Goal: Task Accomplishment & Management: Manage account settings

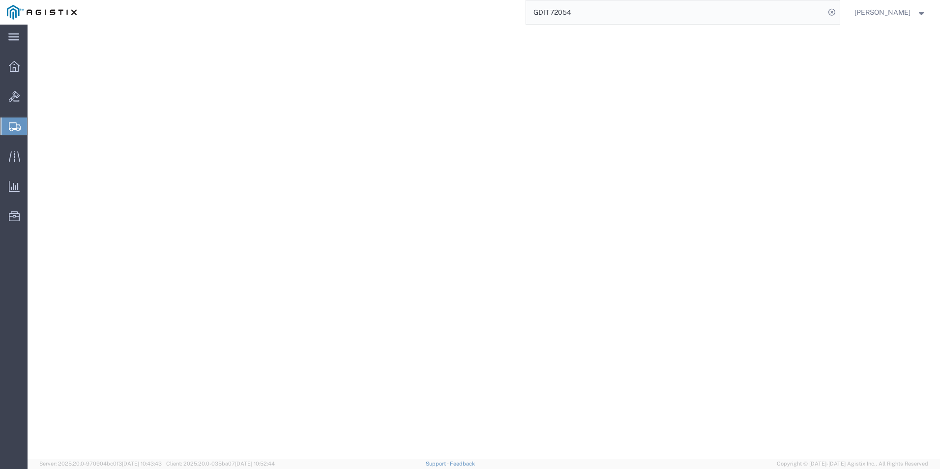
select select "PSNS"
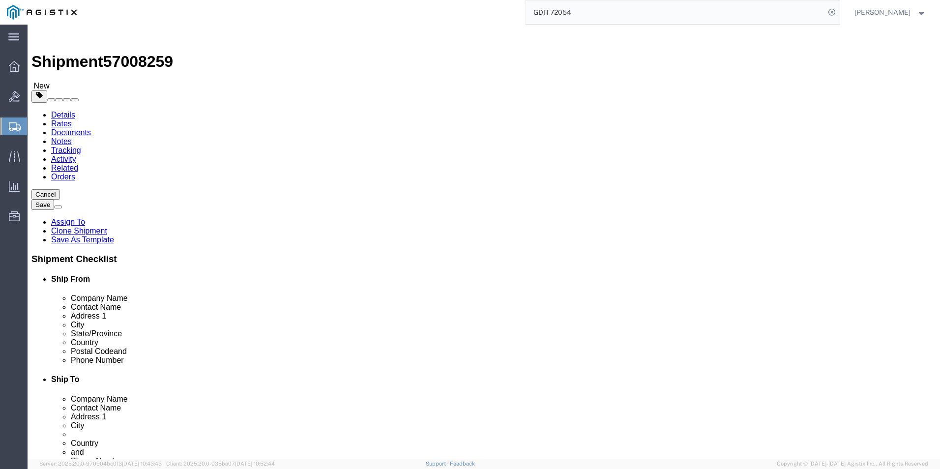
click icon
drag, startPoint x: 579, startPoint y: 222, endPoint x: 434, endPoint y: 227, distance: 145.6
click div "Address 1 [GEOGRAPHIC_DATA]"
drag, startPoint x: 541, startPoint y: 241, endPoint x: 474, endPoint y: 240, distance: 66.9
click div "Address [STREET_ADDRESS]"
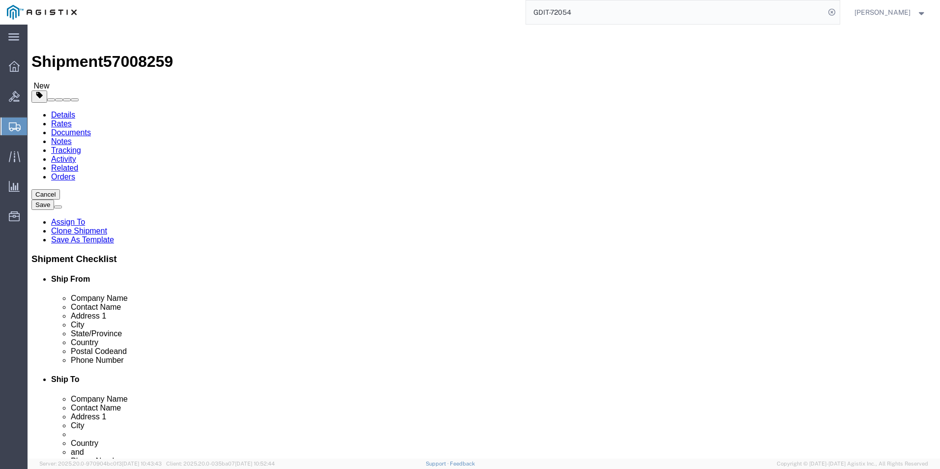
drag, startPoint x: 543, startPoint y: 256, endPoint x: 489, endPoint y: 262, distance: 54.4
click input "Huntingdon"
drag, startPoint x: 592, startPoint y: 336, endPoint x: 475, endPoint y: 337, distance: 117.0
click div "Phone Number [PHONE_NUMBER]"
click link "Package Information"
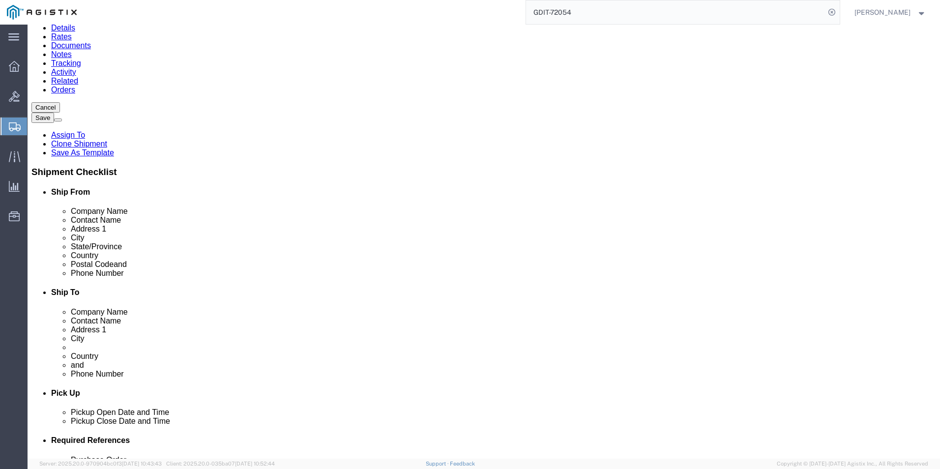
scroll to position [98, 0]
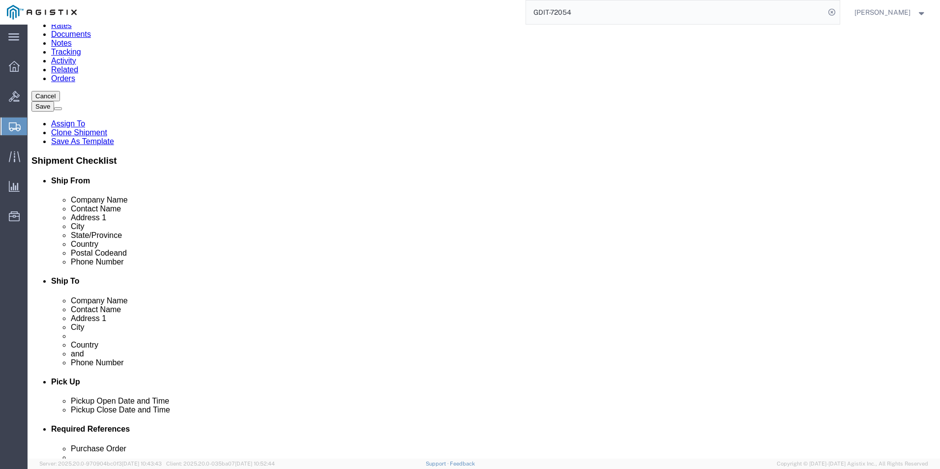
click dd "813.02 USD"
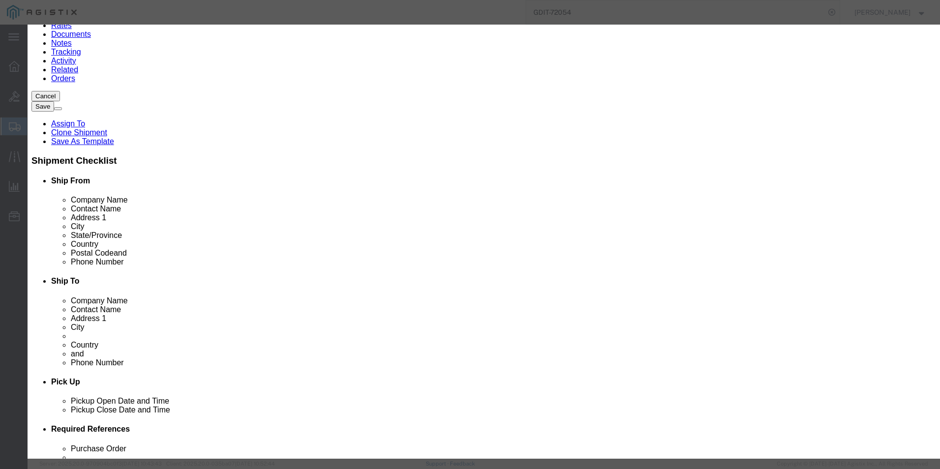
drag, startPoint x: 341, startPoint y: 195, endPoint x: 270, endPoint y: 199, distance: 70.9
click div "Model C8200L-1N-4T"
drag, startPoint x: 309, startPoint y: 78, endPoint x: 354, endPoint y: 74, distance: 44.9
click input ""Cisco Catalyst 8200L with 1- NIM slot WAN""
click div "Commodity library Product Name "Cisco Catalyst 8200L with 1- NIM slot WAN" Piec…"
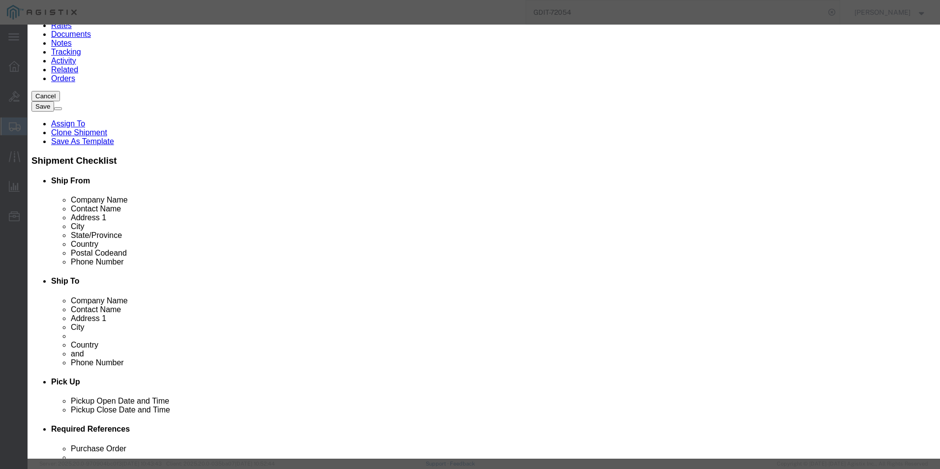
click icon "button"
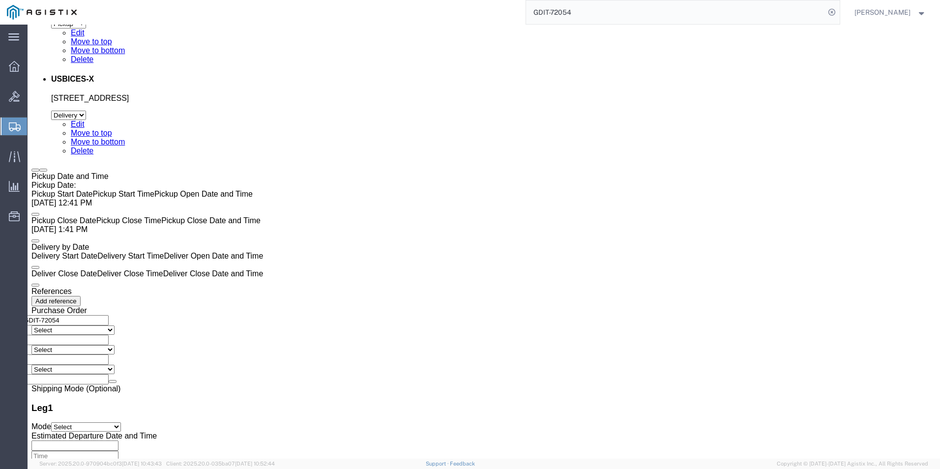
scroll to position [2105, 0]
click dd "30.00 Each"
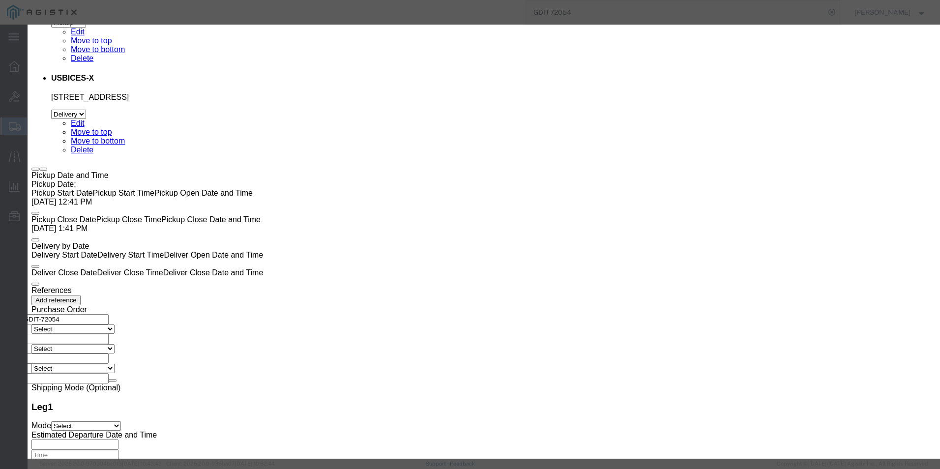
drag, startPoint x: 327, startPoint y: 193, endPoint x: 266, endPoint y: 195, distance: 61.0
click div "Model GLC-TE++="
click icon "button"
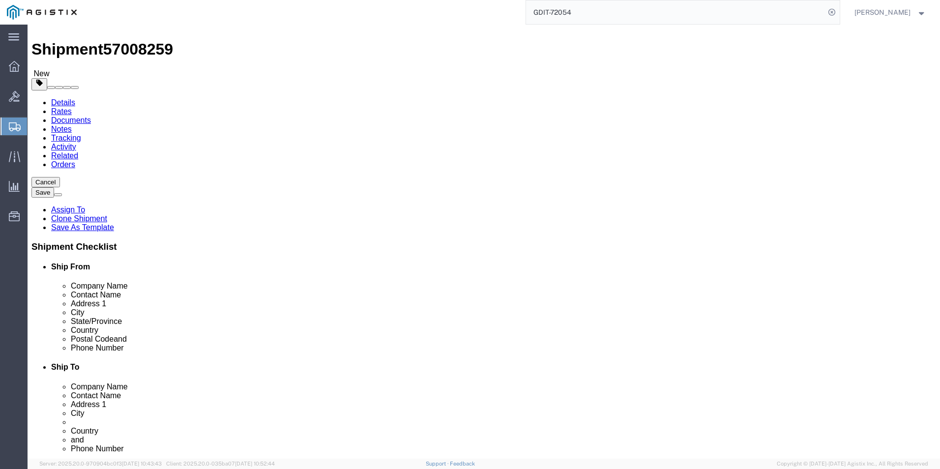
scroll to position [0, 0]
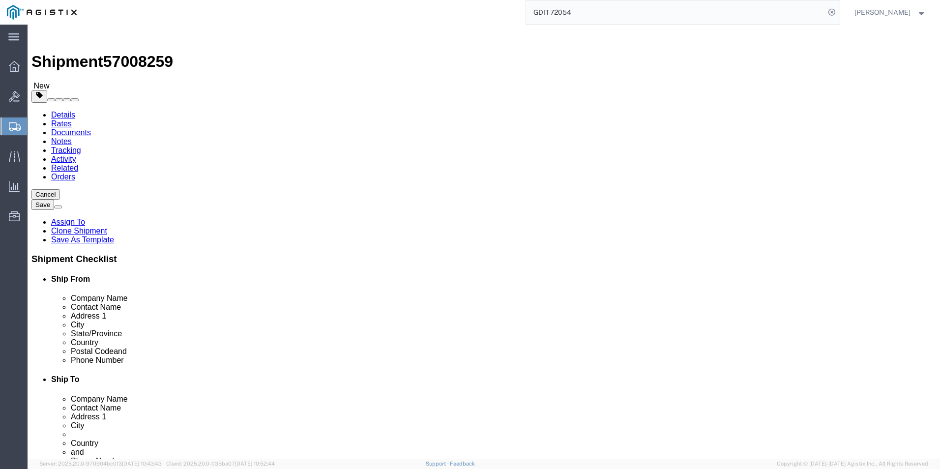
click dd "3000.00 USD"
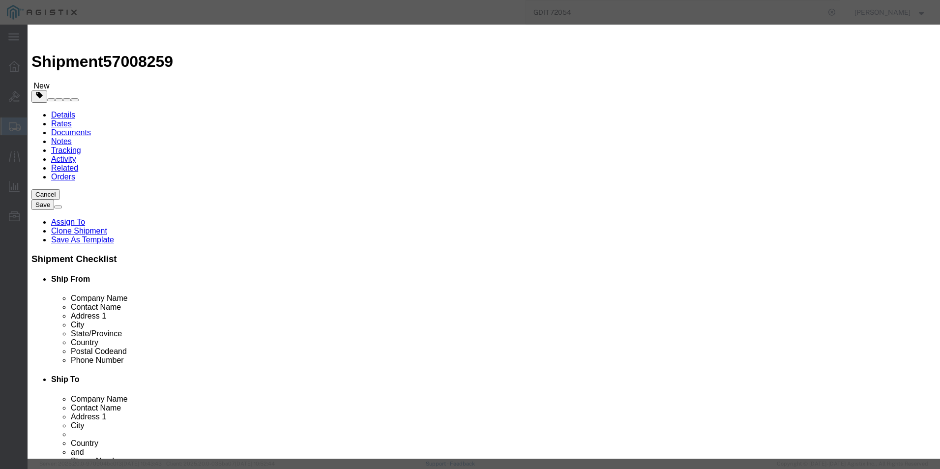
drag, startPoint x: 338, startPoint y: 194, endPoint x: 275, endPoint y: 199, distance: 62.6
click div "C9300-24P-A"
click icon "button"
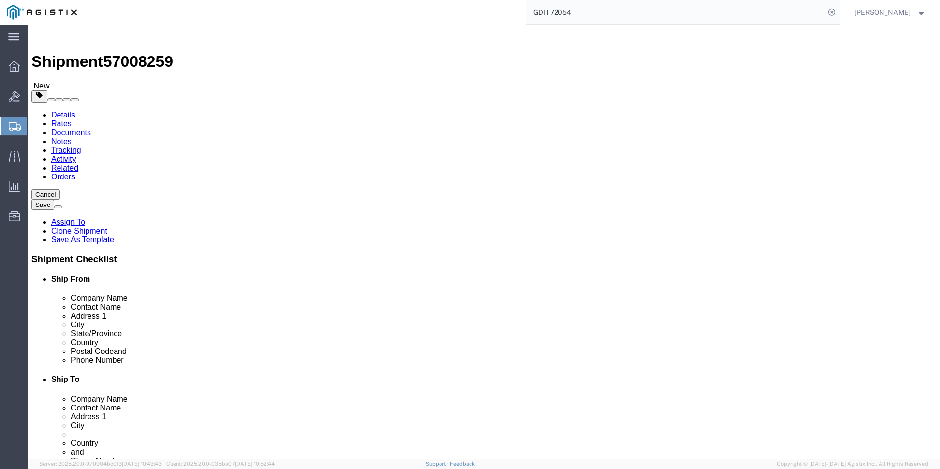
click div "Shipment Information Package Information Special Services Loading Routing"
